Goal: Find specific page/section: Find specific page/section

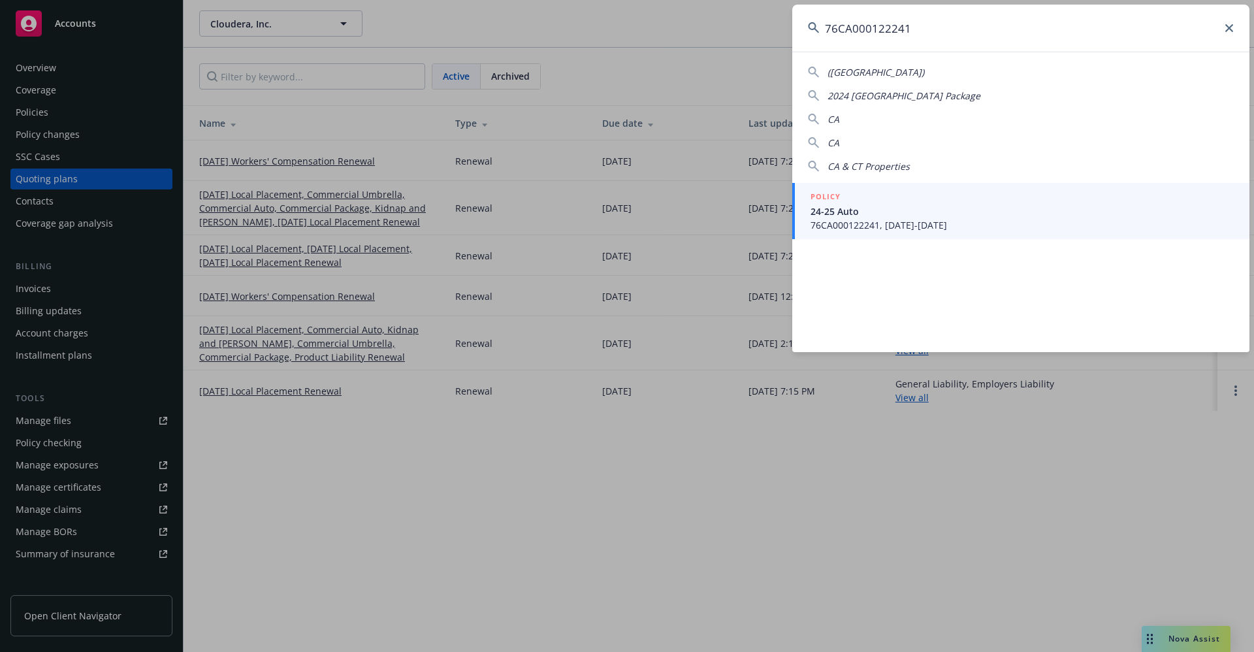
click at [1232, 29] on icon at bounding box center [1230, 28] width 8 height 8
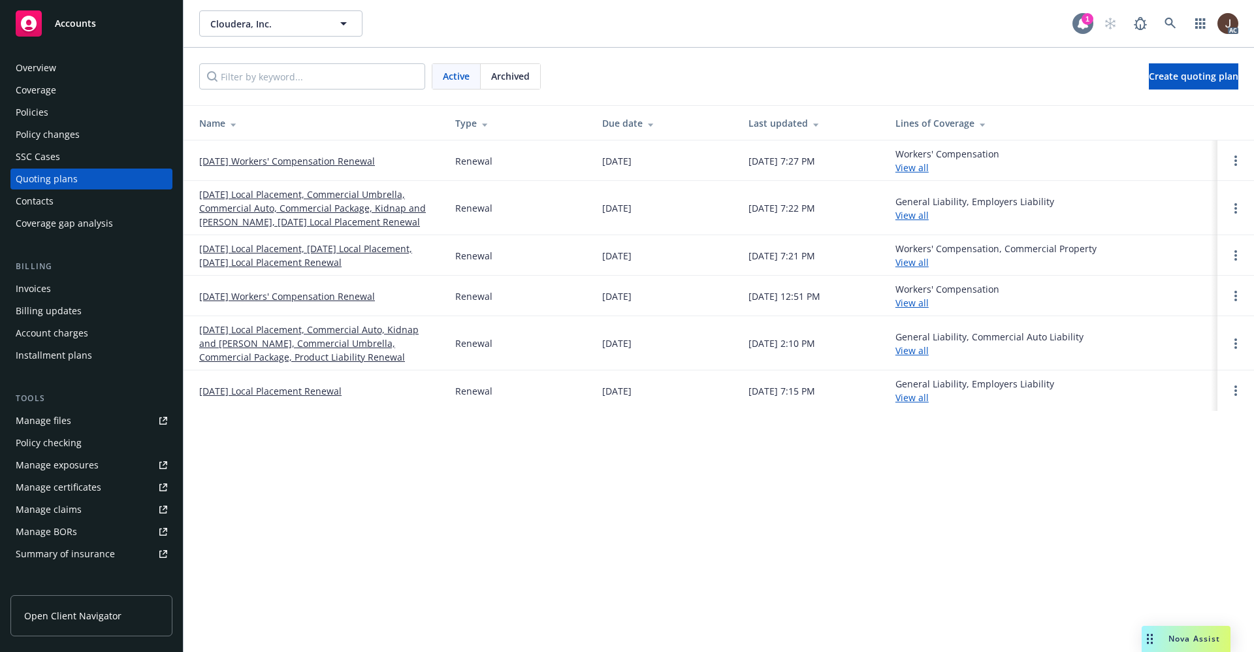
click at [1082, 18] on div "1" at bounding box center [1088, 19] width 12 height 12
